Goal: Use online tool/utility

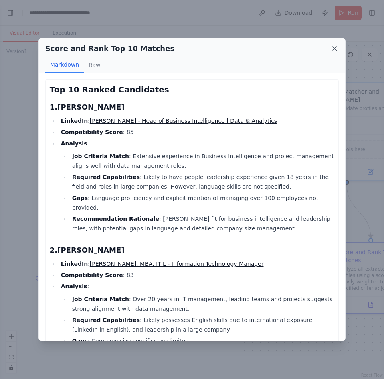
click at [334, 47] on icon at bounding box center [335, 49] width 8 height 8
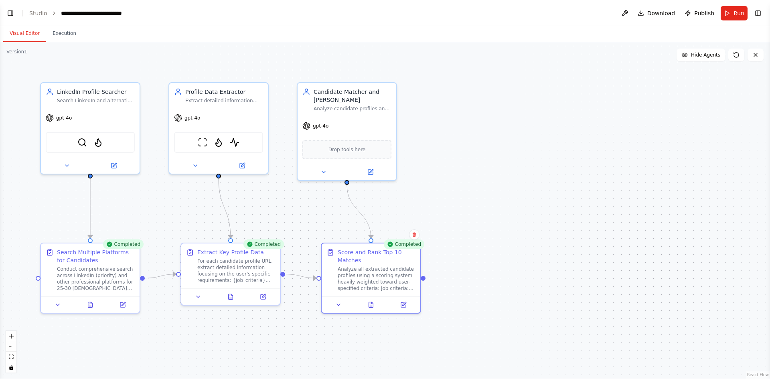
scroll to position [1734, 0]
click at [58, 36] on button "Execution" at bounding box center [64, 33] width 37 height 17
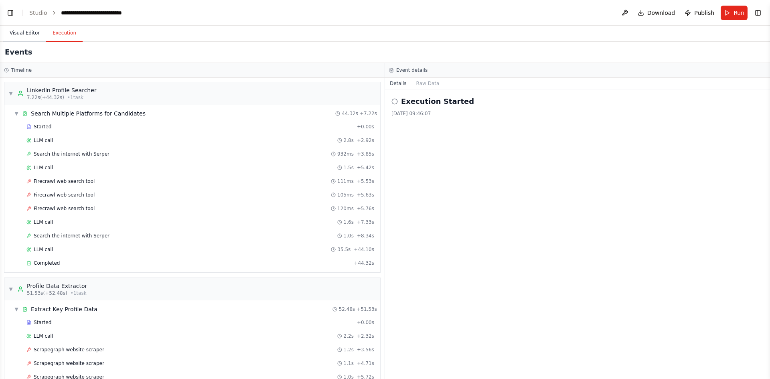
click at [29, 36] on button "Visual Editor" at bounding box center [24, 33] width 43 height 17
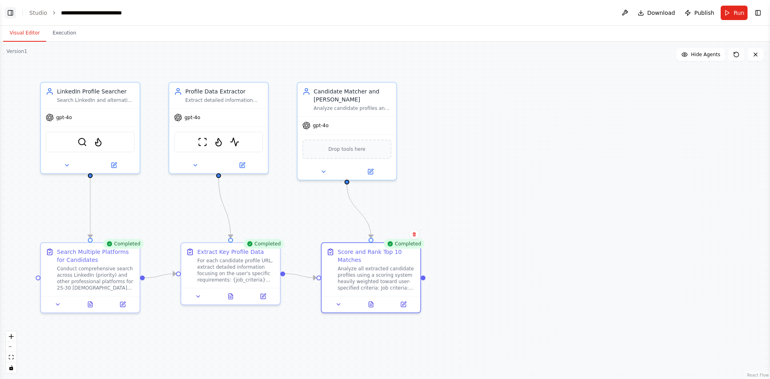
click at [10, 16] on button "Toggle Left Sidebar" at bounding box center [10, 12] width 11 height 11
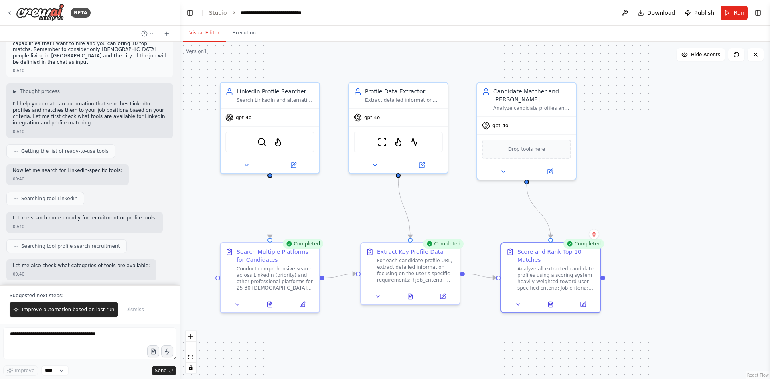
scroll to position [0, 0]
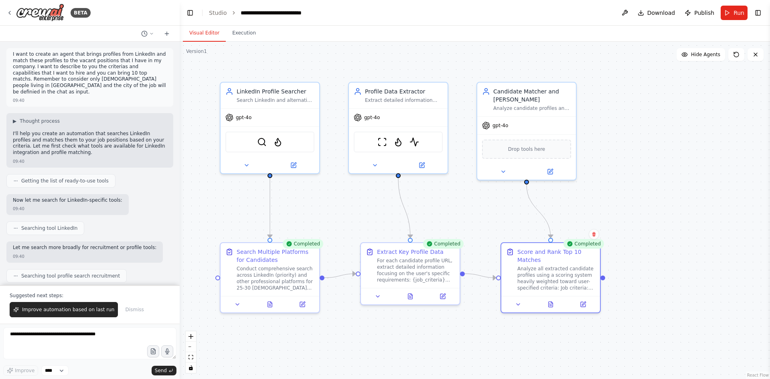
click at [17, 97] on div "09:40" at bounding box center [19, 100] width 12 height 6
click at [40, 97] on div "09:40" at bounding box center [90, 100] width 154 height 6
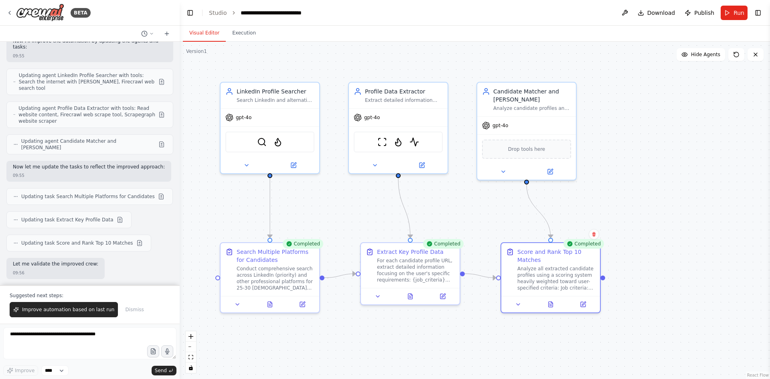
scroll to position [1734, 0]
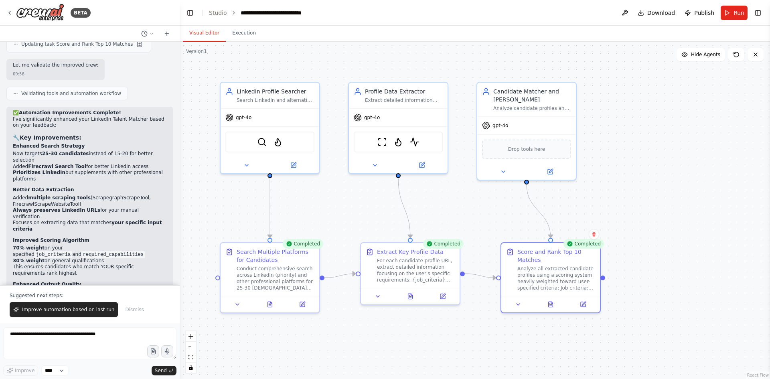
click at [14, 373] on div "09:56" at bounding box center [19, 376] width 12 height 6
click at [15, 373] on div "09:56" at bounding box center [19, 376] width 12 height 6
click at [384, 306] on button at bounding box center [551, 303] width 34 height 10
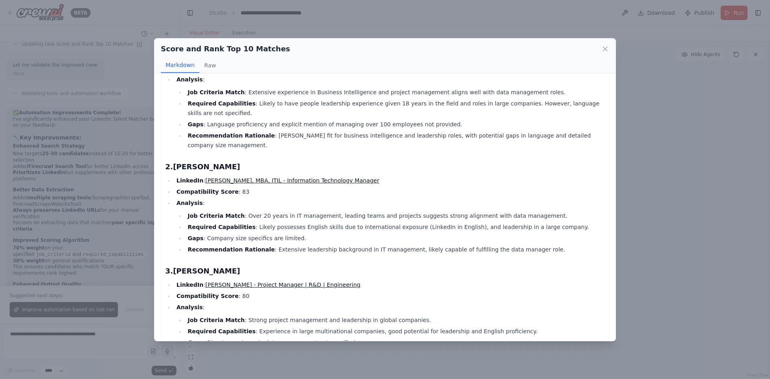
scroll to position [0, 0]
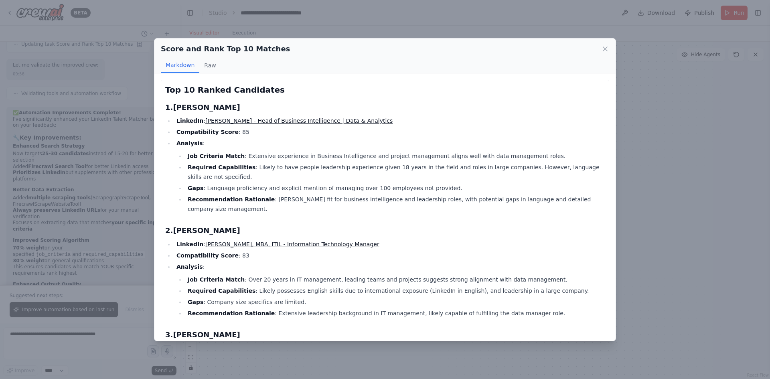
click at [325, 118] on link "[PERSON_NAME] - Head of Business Intelligence | Data & Analytics" at bounding box center [298, 121] width 187 height 6
